Goal: Task Accomplishment & Management: Manage account settings

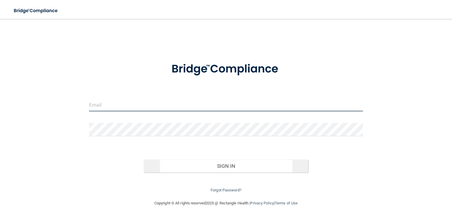
type input "[EMAIL_ADDRESS][DOMAIN_NAME]"
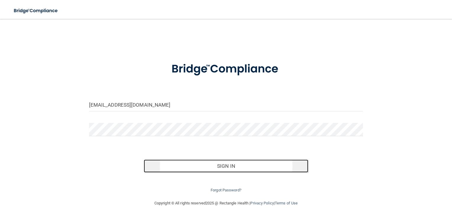
click at [234, 171] on button "Sign In" at bounding box center [226, 166] width 164 height 13
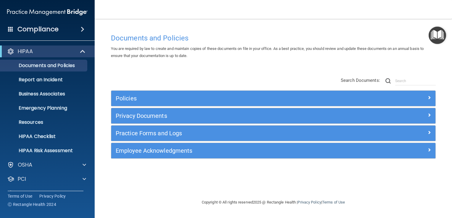
scroll to position [27, 0]
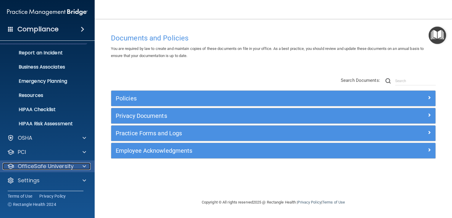
click at [43, 166] on p "OfficeSafe University" at bounding box center [46, 166] width 56 height 7
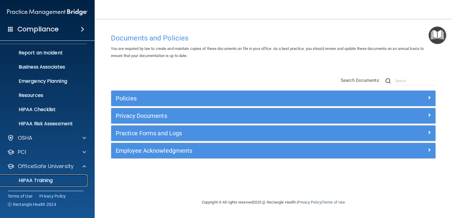
click at [33, 181] on p "HIPAA Training" at bounding box center [28, 181] width 49 height 6
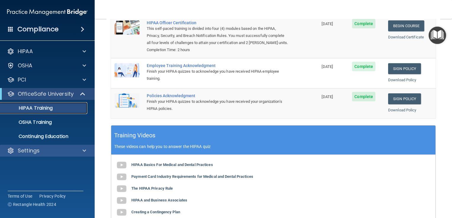
scroll to position [59, 0]
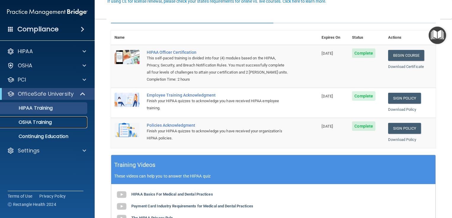
click at [41, 124] on p "OSHA Training" at bounding box center [28, 122] width 48 height 6
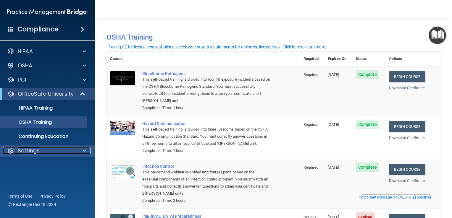
click at [38, 153] on p "Settings" at bounding box center [29, 150] width 22 height 7
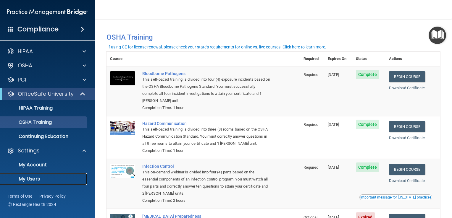
click at [33, 179] on p "My Users" at bounding box center [44, 179] width 81 height 6
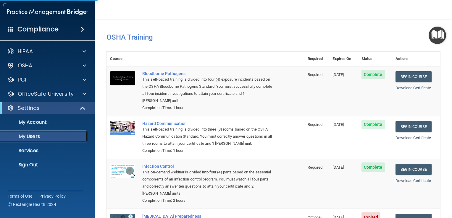
select select "20"
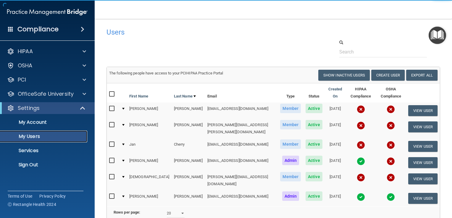
scroll to position [49, 0]
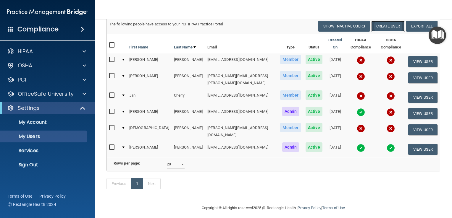
click at [380, 30] on button "Create User" at bounding box center [387, 26] width 33 height 11
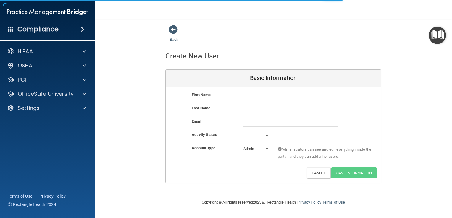
click at [260, 93] on input "text" at bounding box center [290, 95] width 94 height 9
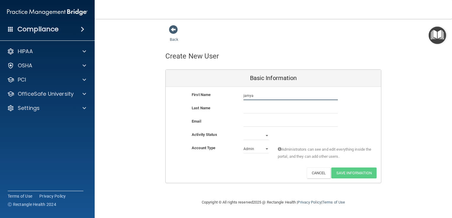
type input "jamya"
click at [248, 111] on input "text" at bounding box center [290, 109] width 94 height 9
type input "price"
click at [247, 124] on input "email" at bounding box center [290, 122] width 94 height 9
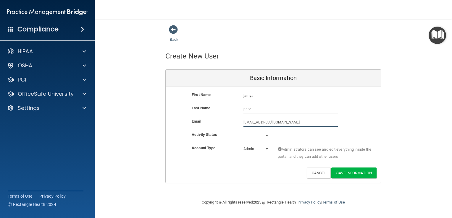
type input "[EMAIL_ADDRESS][DOMAIN_NAME]"
click at [266, 148] on select "Admin Member" at bounding box center [255, 150] width 25 height 9
select select "practice_member"
click at [243, 145] on select "Admin Member" at bounding box center [255, 149] width 25 height 9
click at [266, 135] on select "Active Inactive" at bounding box center [255, 135] width 25 height 9
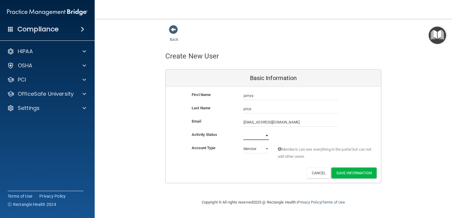
select select "active"
click at [243, 131] on select "Active Inactive" at bounding box center [255, 135] width 25 height 9
click at [346, 172] on button "Save Information" at bounding box center [353, 173] width 45 height 11
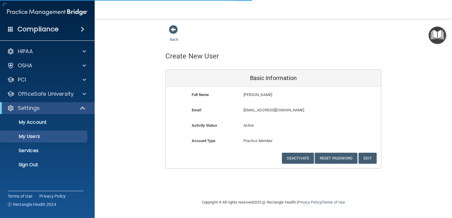
select select "20"
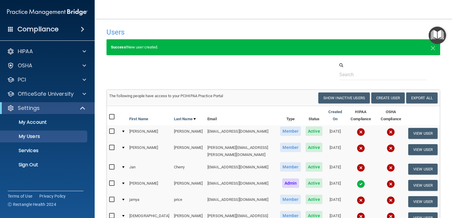
click at [386, 17] on nav "Toggle navigation [PERSON_NAME] [EMAIL_ADDRESS][DOMAIN_NAME] Manage My Enterpri…" at bounding box center [273, 9] width 357 height 19
